Goal: Information Seeking & Learning: Learn about a topic

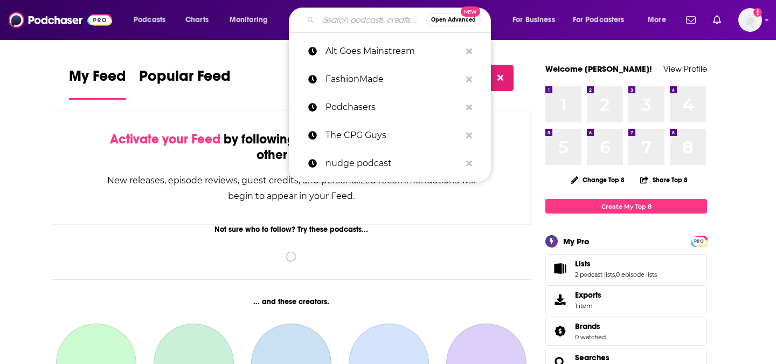
click at [338, 27] on input "Search podcasts, credits, & more..." at bounding box center [372, 19] width 108 height 17
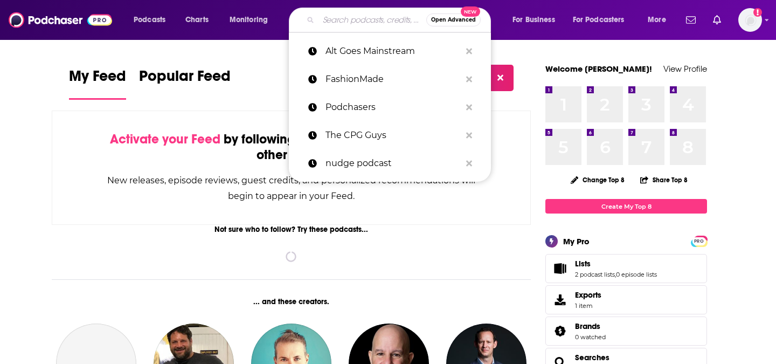
paste input "CPO Mastery Podcast"
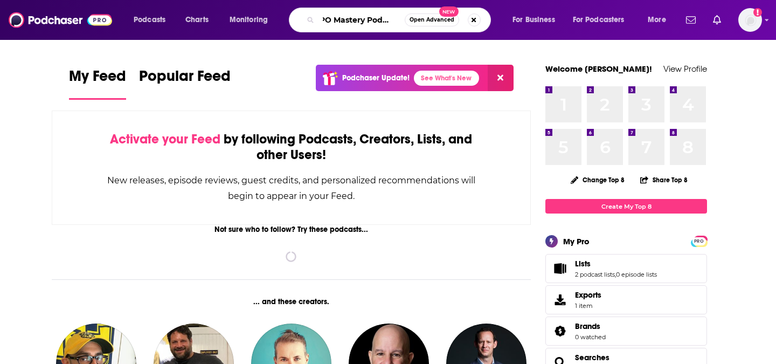
type input "CPO Mastery Podcast"
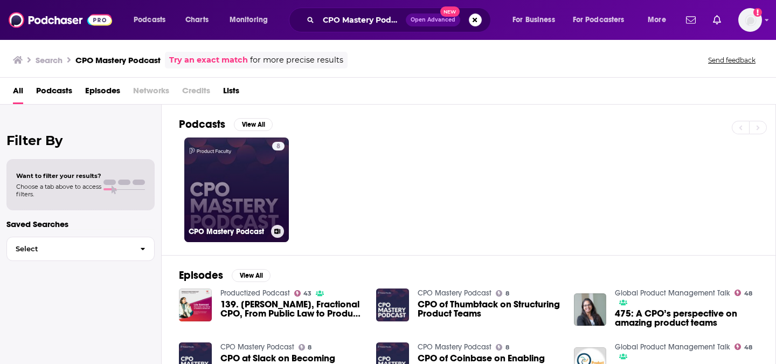
click at [242, 220] on link "8 CPO Mastery Podcast" at bounding box center [236, 189] width 104 height 104
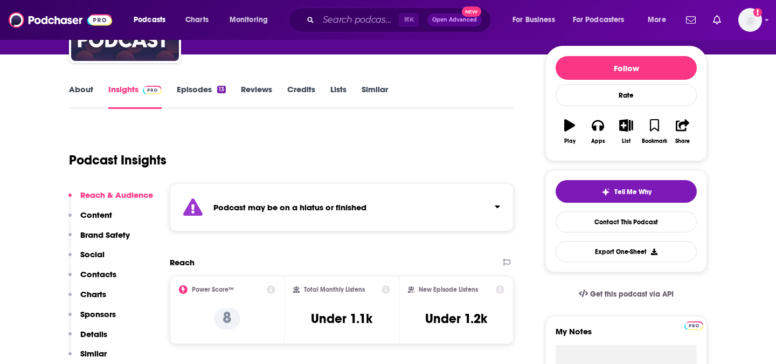
scroll to position [118, 0]
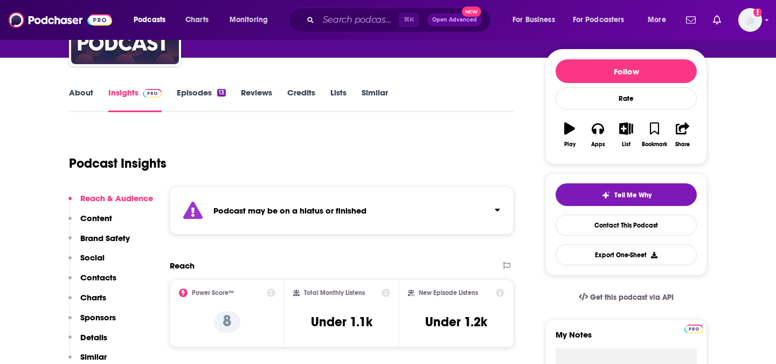
click at [78, 95] on link "About" at bounding box center [81, 99] width 24 height 25
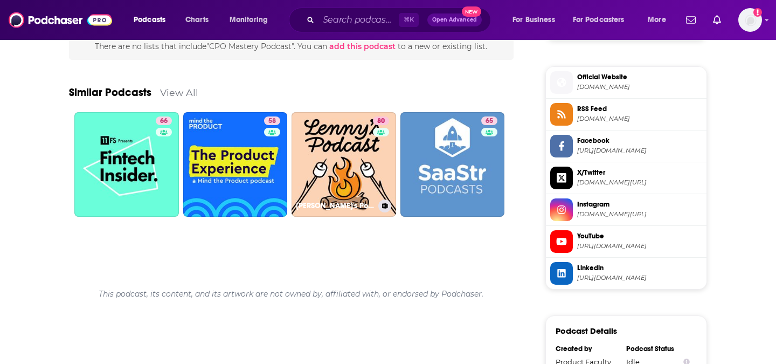
scroll to position [861, 0]
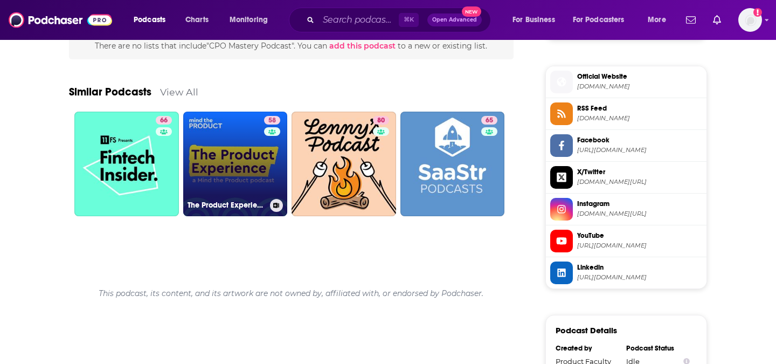
click at [226, 151] on link "58 The Product Experience" at bounding box center [235, 163] width 104 height 104
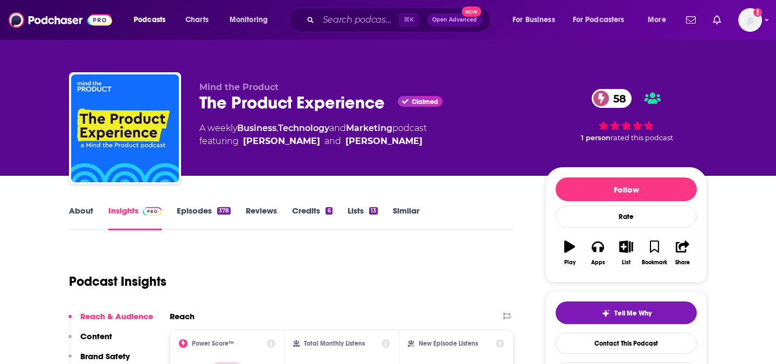
click at [282, 103] on div "The Product Experience Claimed 58" at bounding box center [363, 102] width 329 height 21
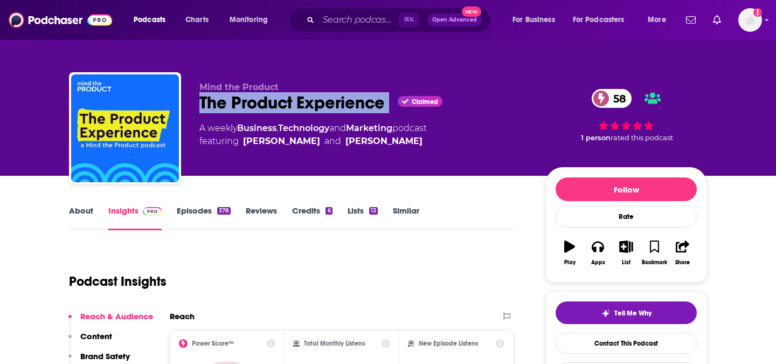
click at [282, 103] on div "The Product Experience Claimed 58" at bounding box center [363, 102] width 329 height 21
copy div "The Product Experience"
